Goal: Information Seeking & Learning: Learn about a topic

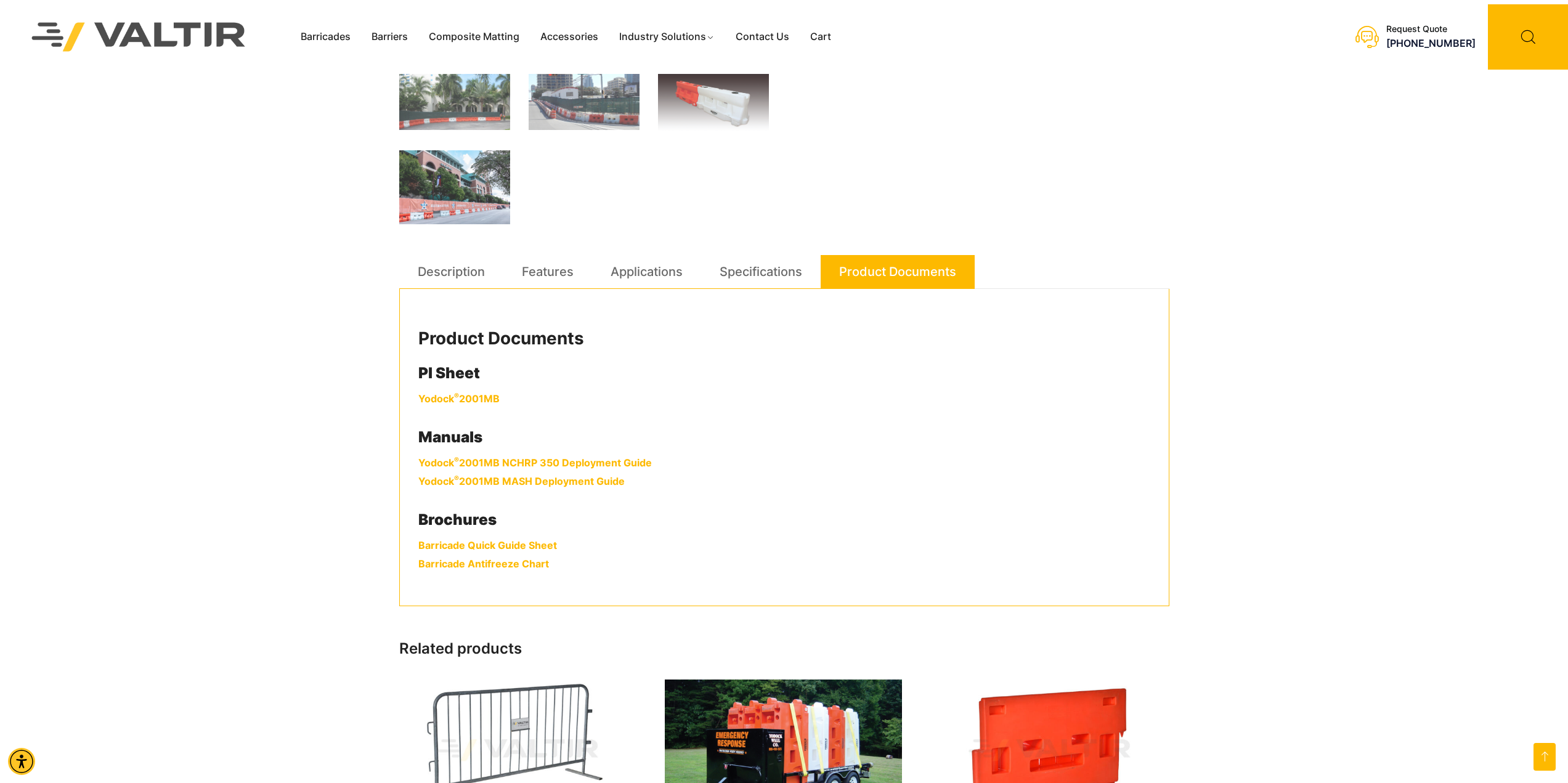
scroll to position [493, 0]
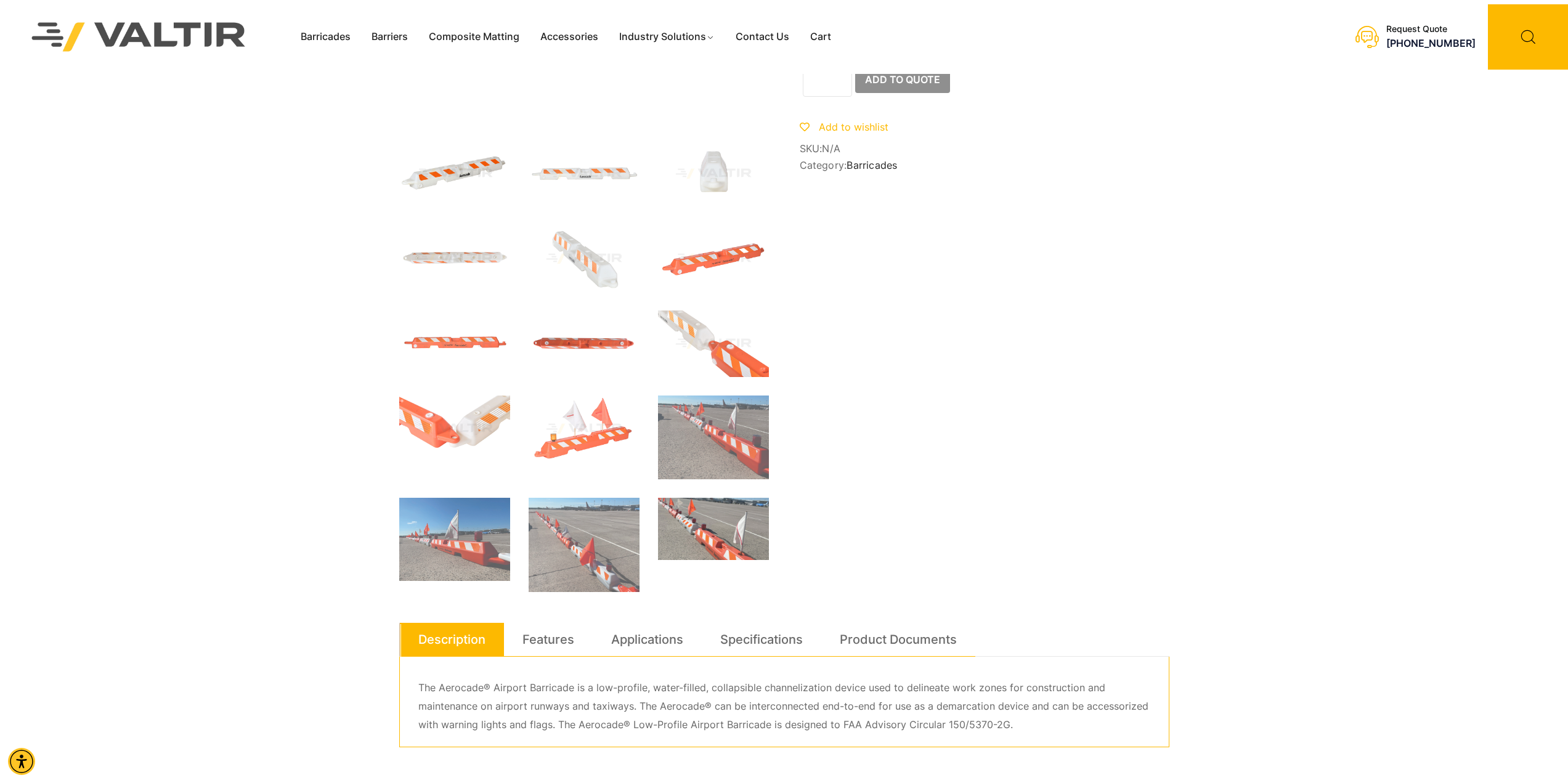
scroll to position [185, 0]
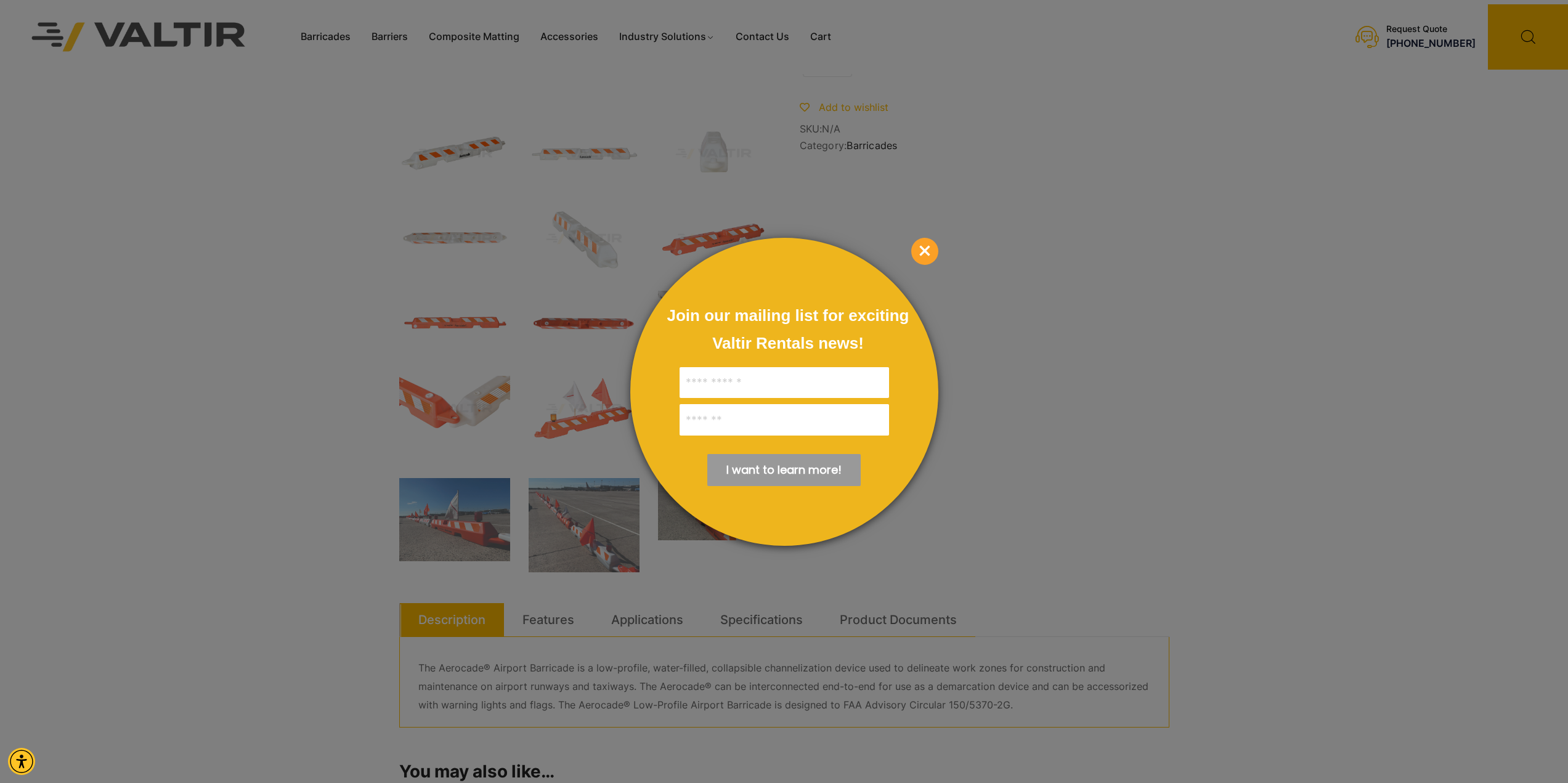
click at [922, 251] on span "×" at bounding box center [925, 251] width 27 height 27
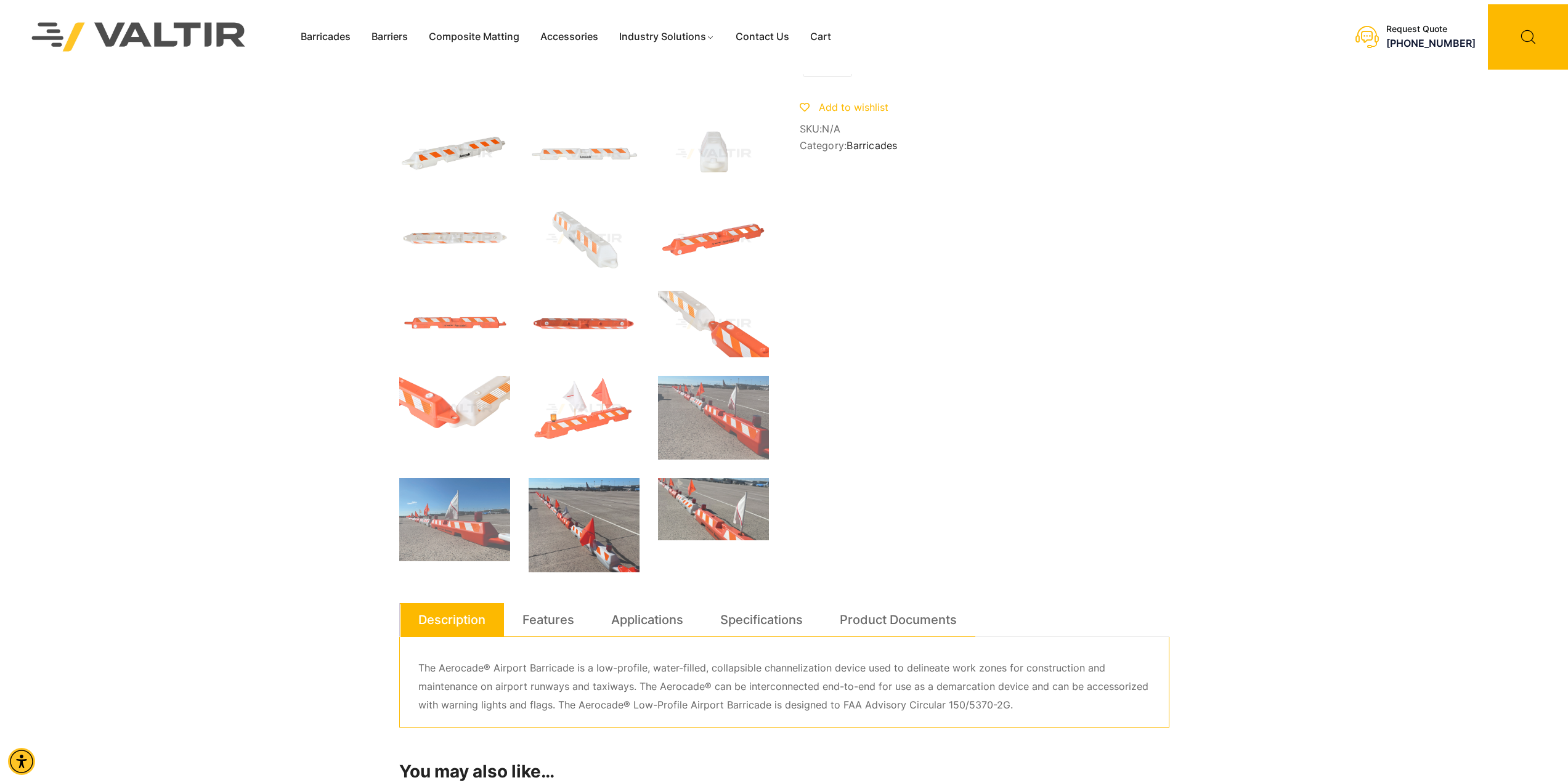
click at [599, 513] on img at bounding box center [584, 525] width 111 height 94
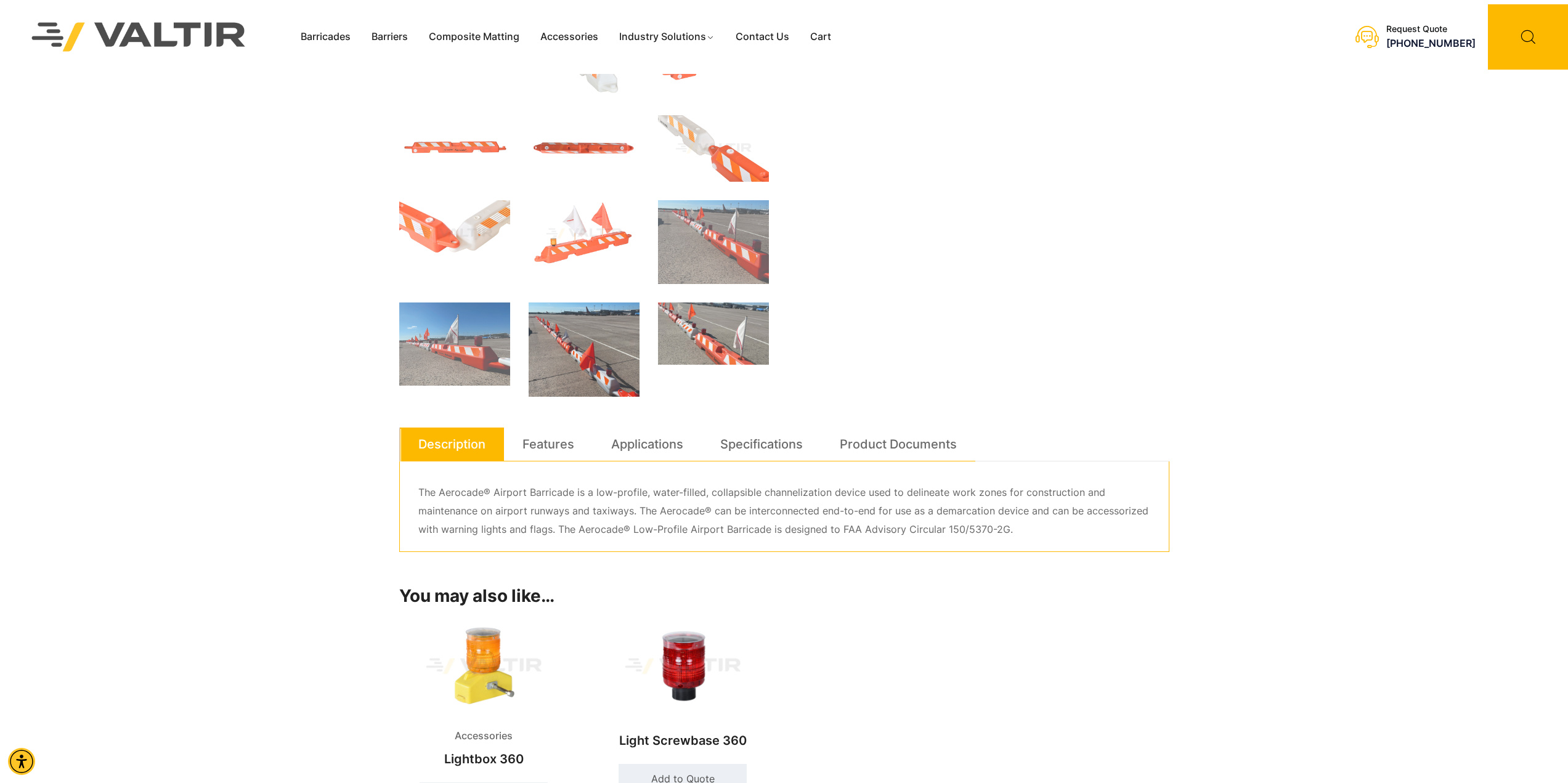
scroll to position [493, 0]
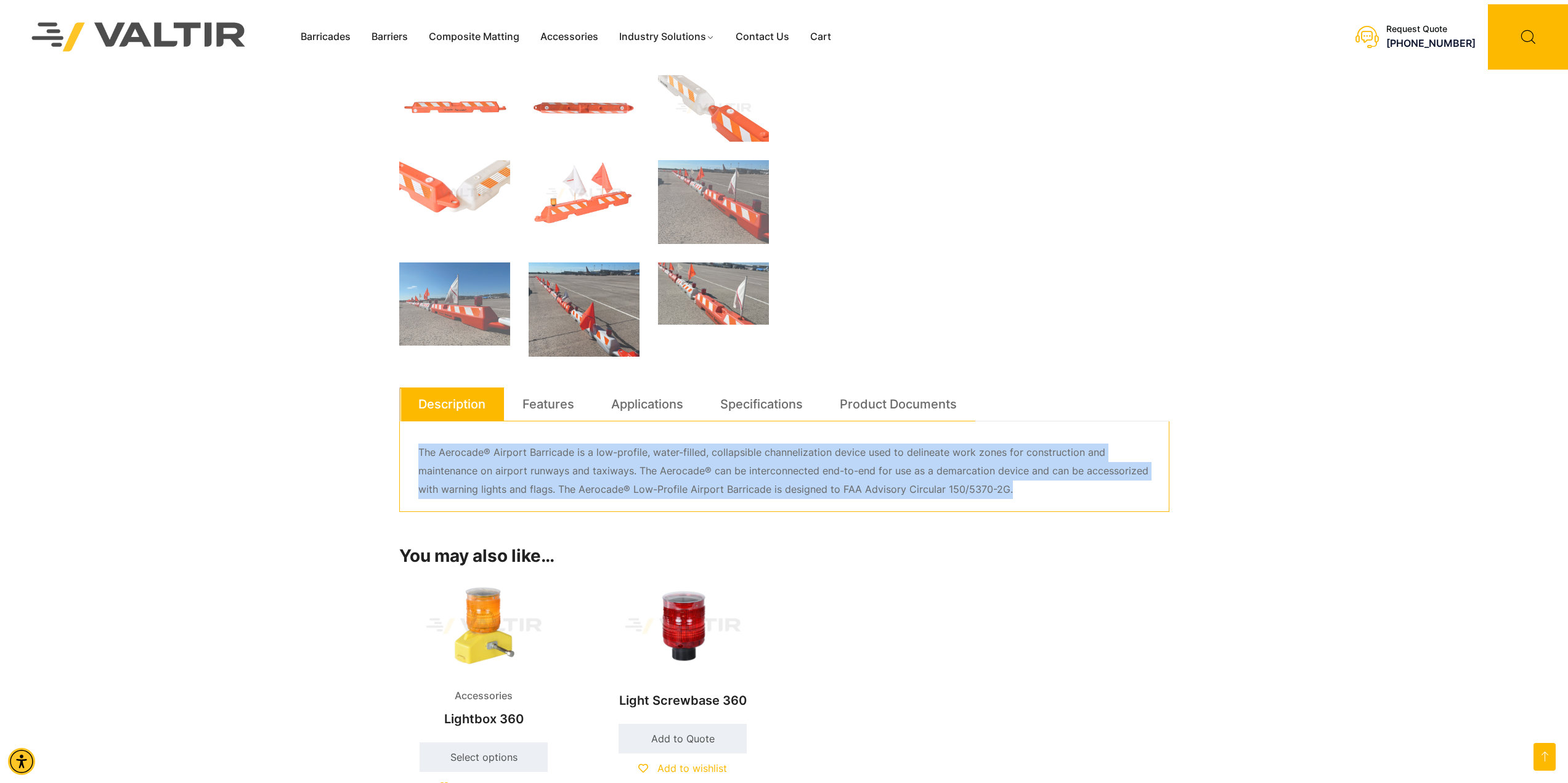
drag, startPoint x: 1032, startPoint y: 495, endPoint x: 382, endPoint y: 460, distance: 650.9
click at [382, 460] on div "Barricades Barriers Composite Matting Accessories Industry Solutions Constructi…" at bounding box center [784, 338] width 1568 height 1662
copy p "The Aerocade® Airport Barricade is a low-profile, water-filled, collapsible cha…"
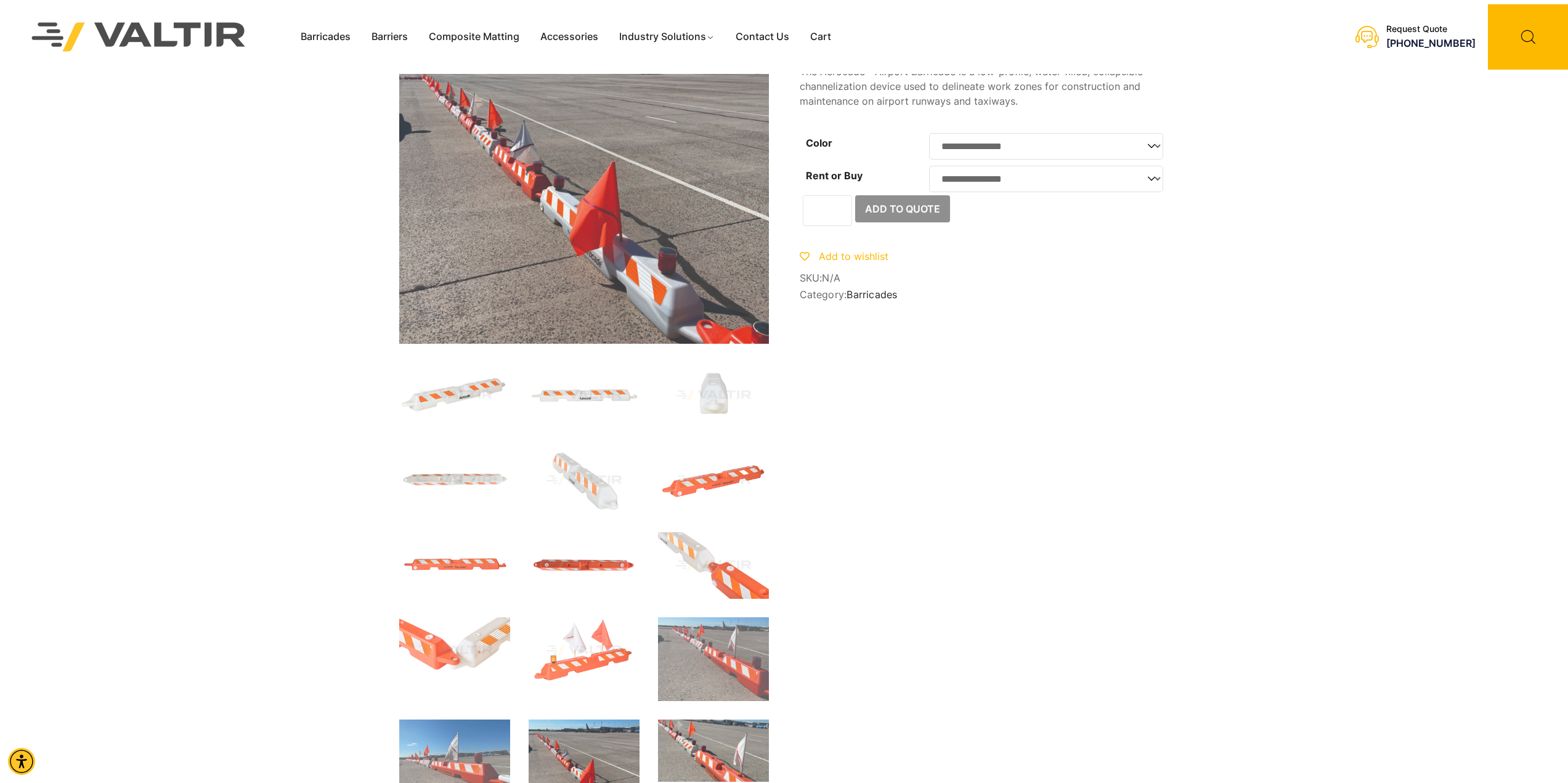
scroll to position [0, 0]
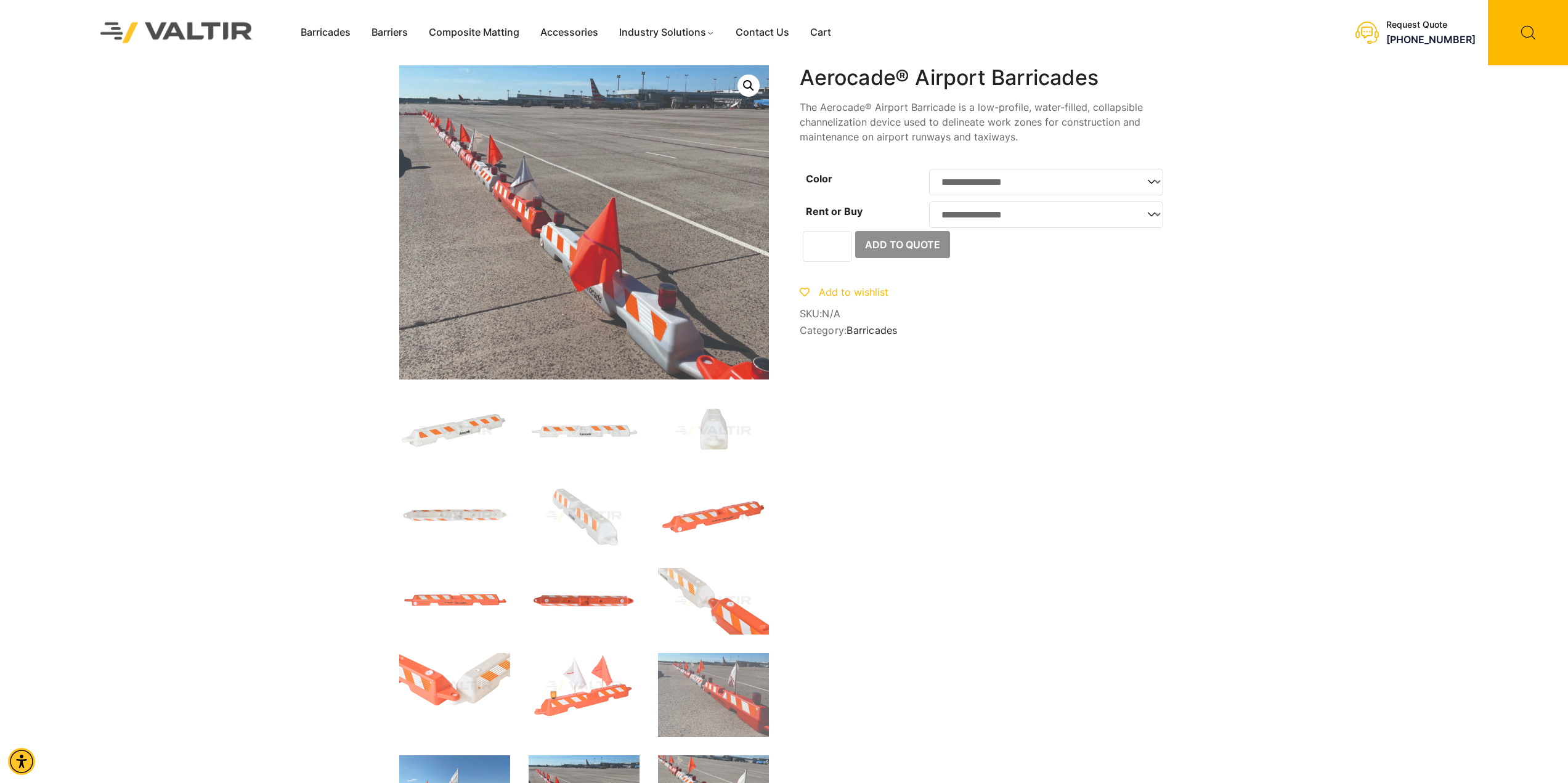
click at [197, 34] on img at bounding box center [176, 32] width 184 height 53
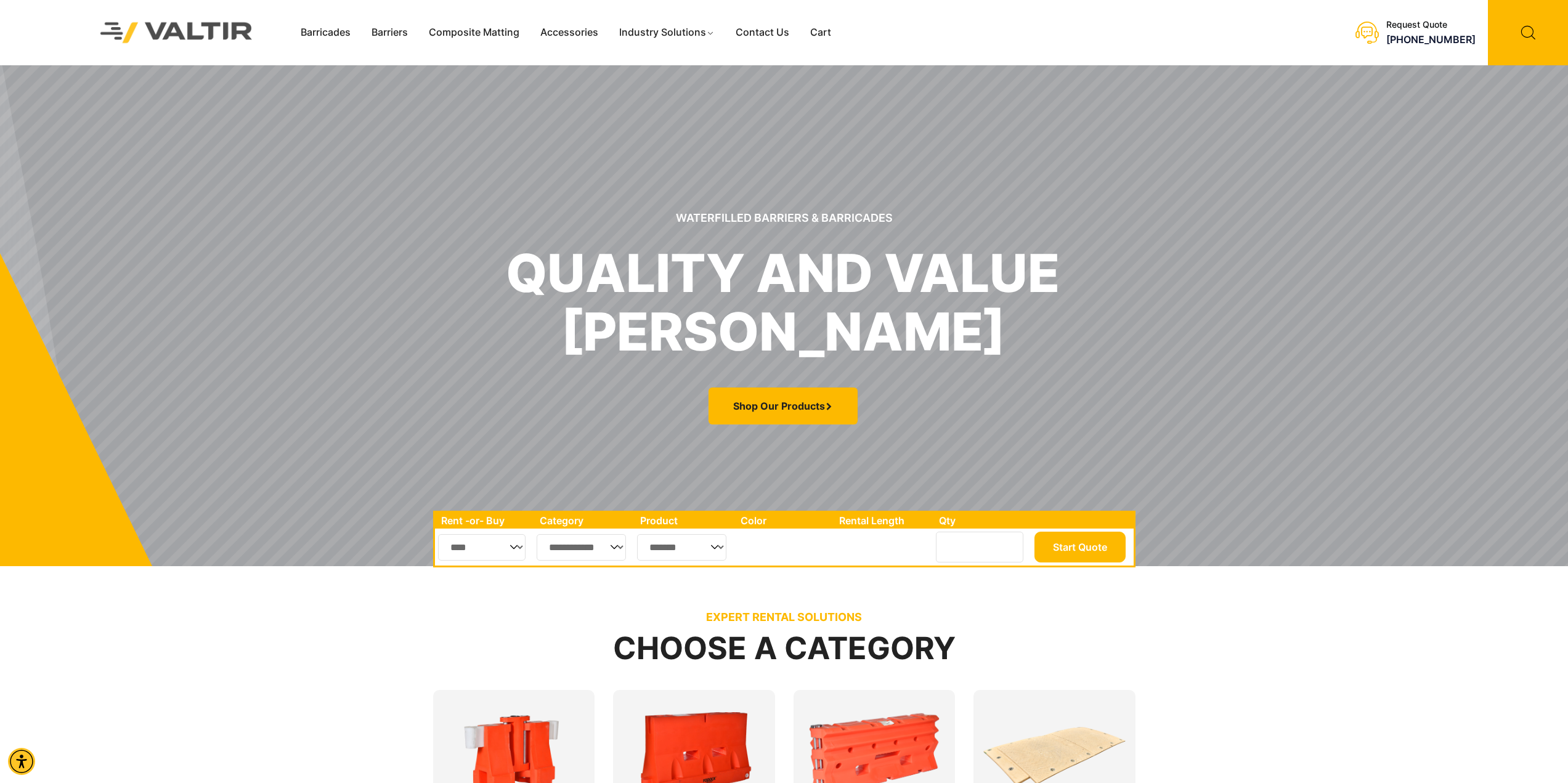
click at [202, 34] on img at bounding box center [176, 32] width 184 height 53
